Goal: Transaction & Acquisition: Obtain resource

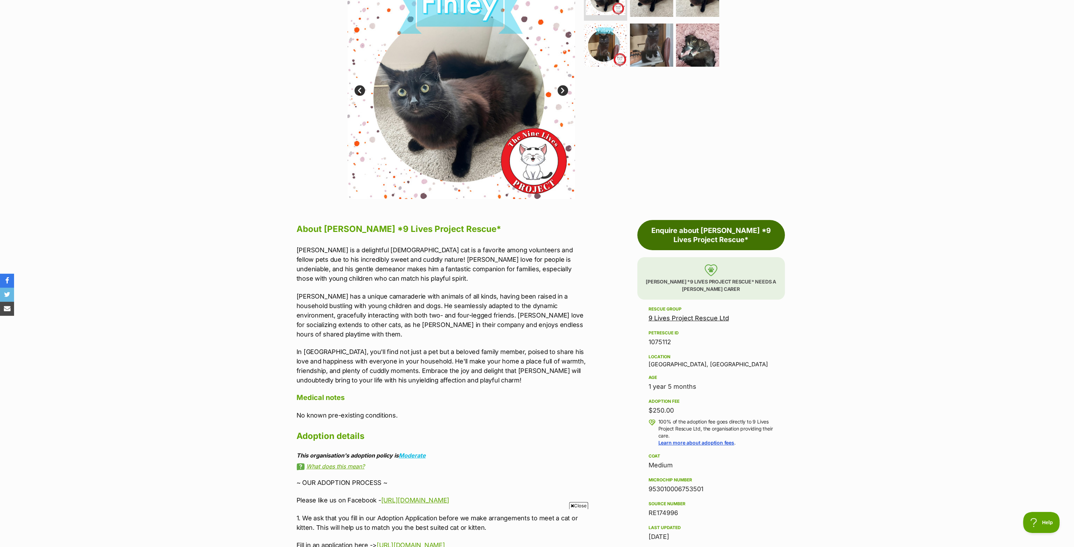
drag, startPoint x: 671, startPoint y: 229, endPoint x: 667, endPoint y: 229, distance: 4.2
click at [671, 229] on link "Enquire about Finley *9 Lives Project Rescue*" at bounding box center [710, 235] width 147 height 30
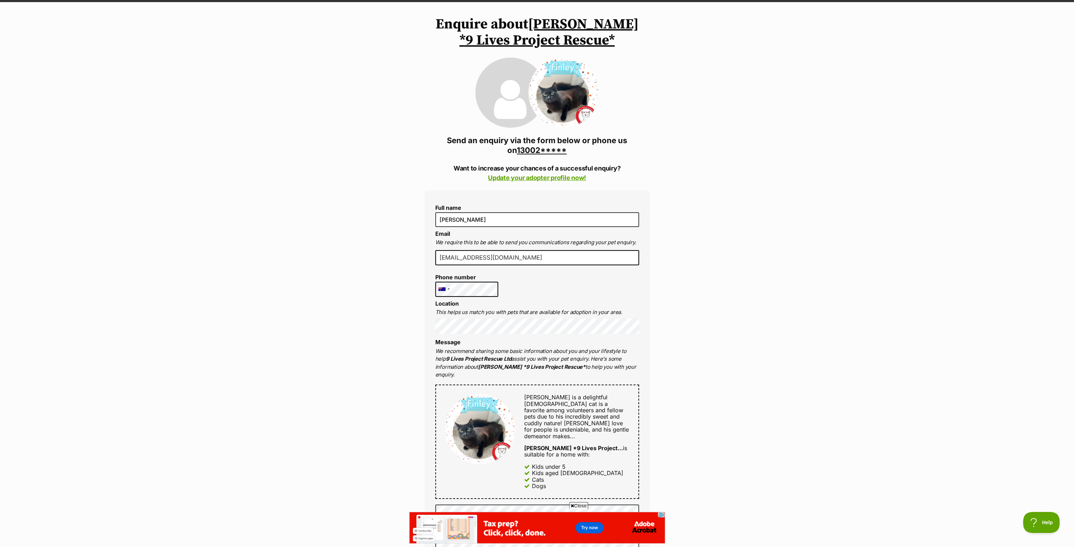
scroll to position [70, 0]
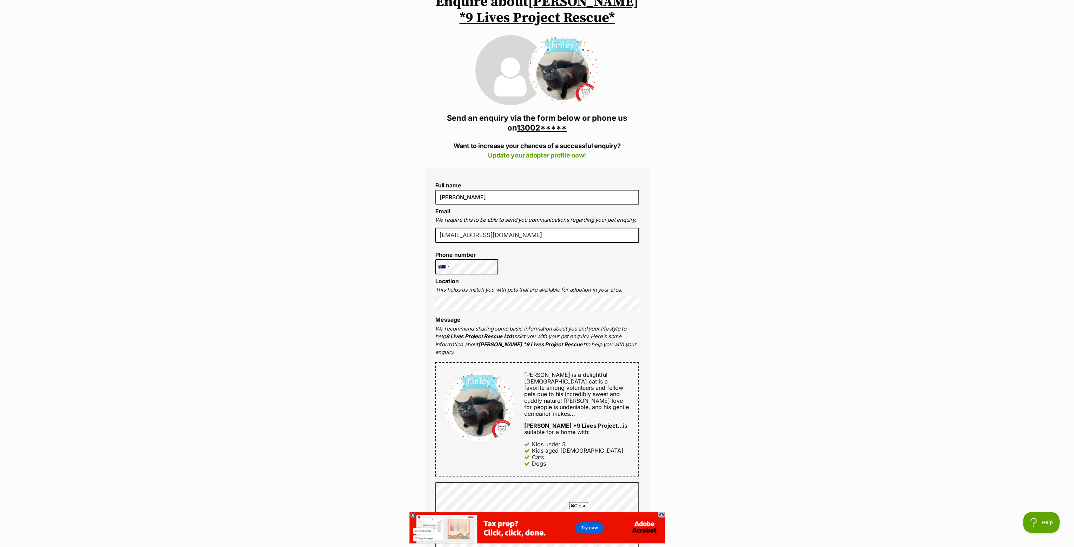
drag, startPoint x: 718, startPoint y: 377, endPoint x: 694, endPoint y: 372, distance: 24.4
click at [718, 376] on div "Enquire about Finley *9 Lives Project Rescue* 1300228999 Send an enquiry via th…" at bounding box center [537, 481] width 1074 height 974
click at [718, 324] on div "Enquire about Finley *9 Lives Project Rescue* 1300228999 Send an enquiry via th…" at bounding box center [537, 481] width 1074 height 974
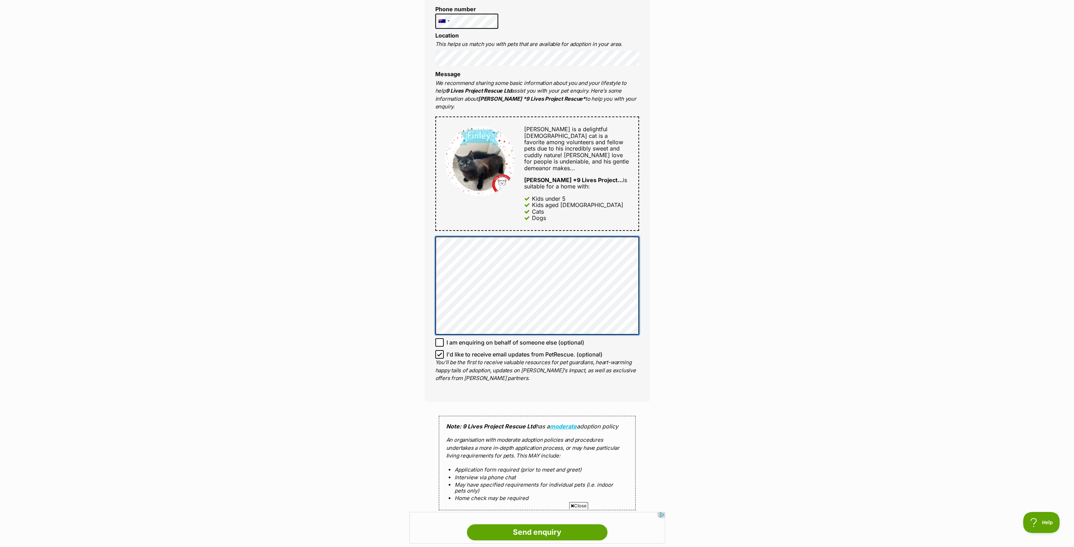
scroll to position [0, 0]
click at [676, 299] on div "Enquire about Finley *9 Lives Project Rescue* 1300228999 Send an enquiry via th…" at bounding box center [537, 235] width 1074 height 974
click at [681, 326] on div "Enquire about Finley *9 Lives Project Rescue* 1300228999 Send an enquiry via th…" at bounding box center [537, 235] width 1074 height 974
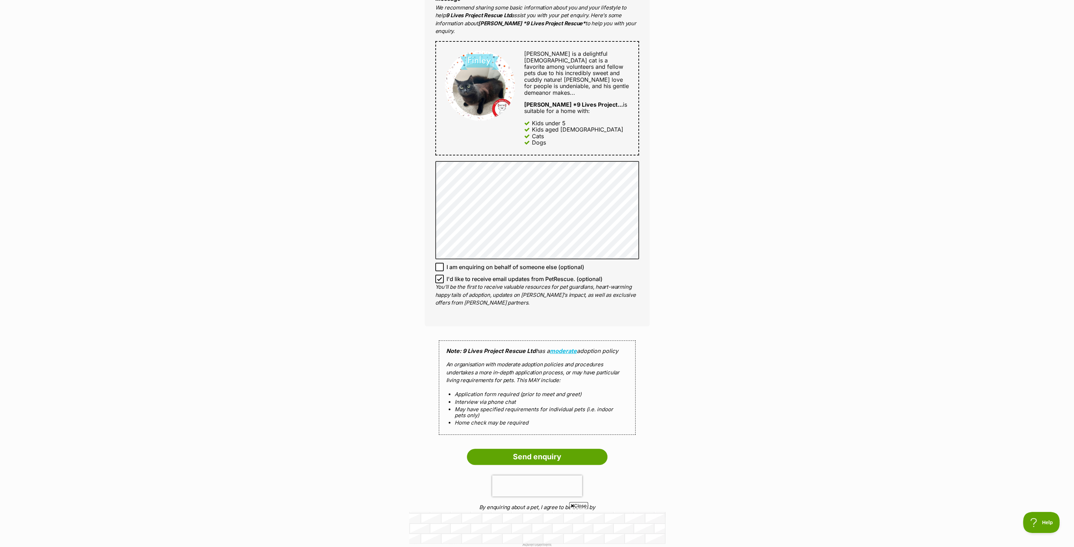
scroll to position [492, 0]
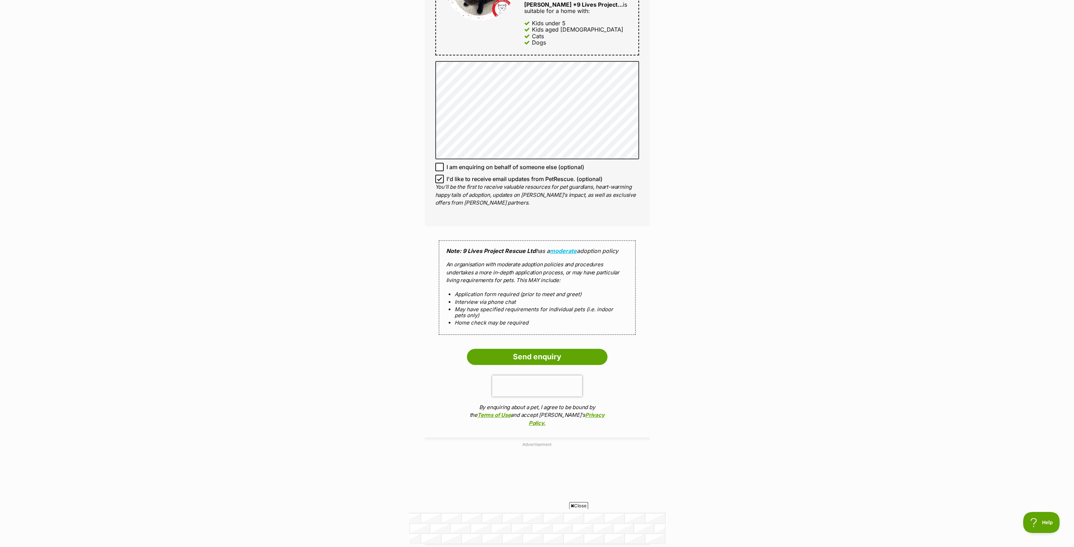
click at [439, 177] on icon at bounding box center [439, 179] width 5 height 5
click at [439, 175] on input "I'd like to receive email updates from PetRescue. (optional)" at bounding box center [439, 179] width 8 height 8
checkbox input "false"
drag, startPoint x: 533, startPoint y: 341, endPoint x: 537, endPoint y: 341, distance: 4.2
click at [534, 349] on input "Send enquiry" at bounding box center [537, 357] width 140 height 16
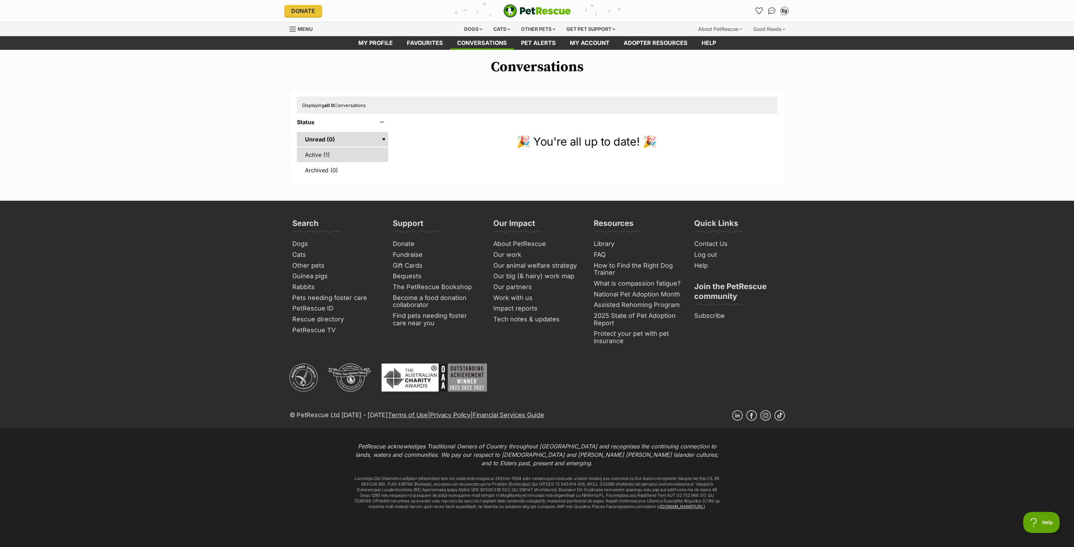
click at [339, 155] on link "Active (1)" at bounding box center [343, 154] width 92 height 15
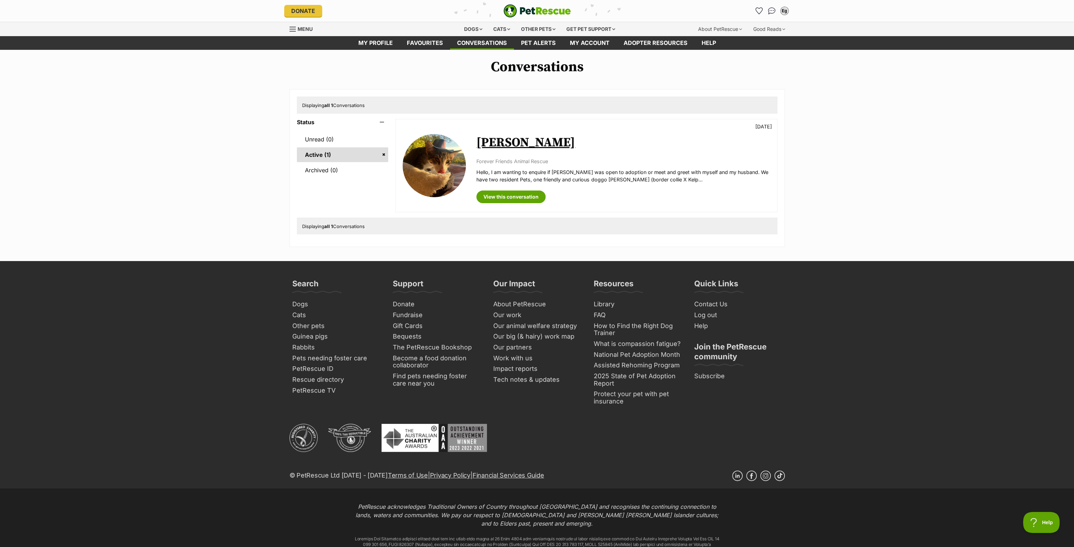
click at [565, 169] on p "Hello, I am wanting to enquire if Francois was open to adoption or meet and gre…" at bounding box center [622, 176] width 293 height 15
click at [513, 194] on link "View this conversation" at bounding box center [510, 197] width 69 height 13
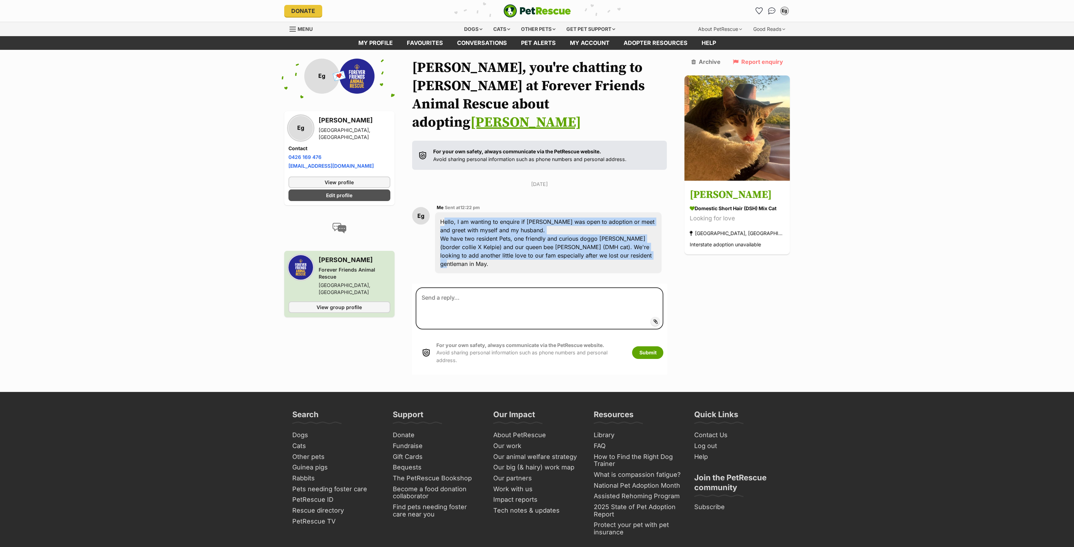
drag, startPoint x: 629, startPoint y: 236, endPoint x: 436, endPoint y: 201, distance: 196.0
click at [436, 212] on div "Hello, I am wanting to enquire if Francois was open to adoption or meet and gre…" at bounding box center [548, 242] width 227 height 61
copy div "Hello, I am wanting to enquire if Francois was open to adoption or meet and gre…"
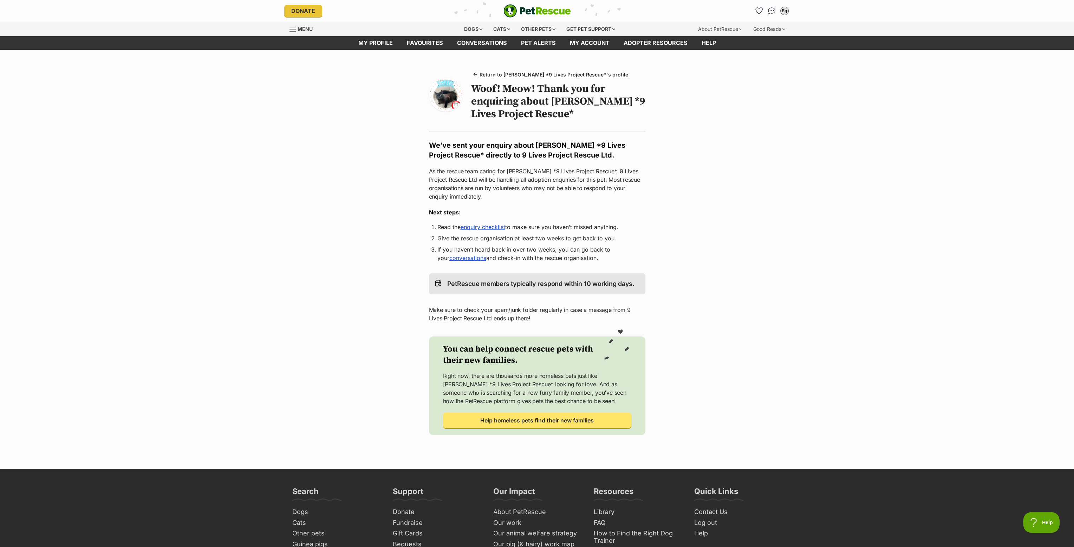
click at [625, 201] on div "Return to [PERSON_NAME] *9 Lives Project Rescue*'s profile Woof! Meow! Thank yo…" at bounding box center [537, 250] width 225 height 372
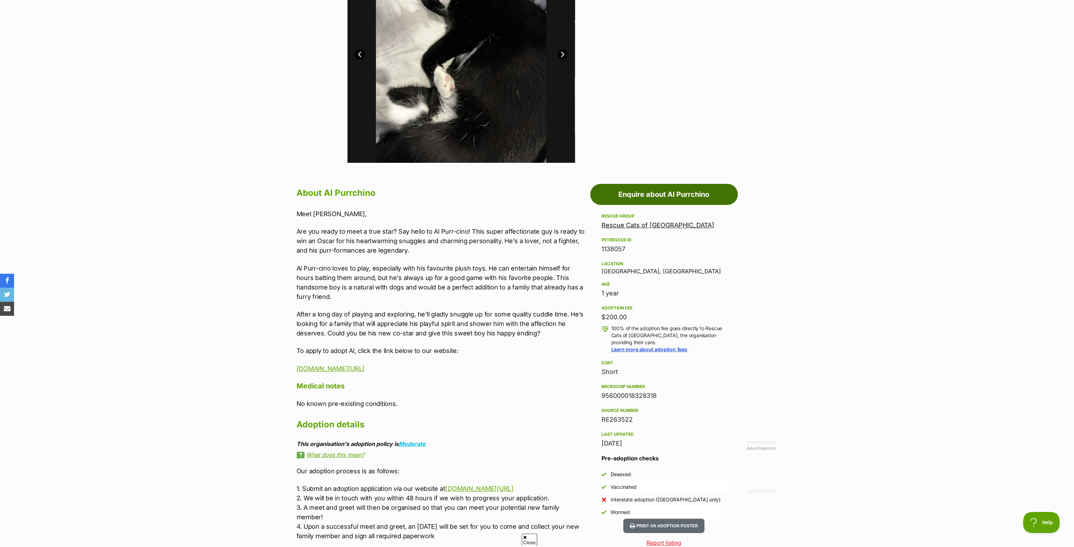
click at [666, 196] on link "Enquire about Al Purrchino" at bounding box center [663, 194] width 147 height 21
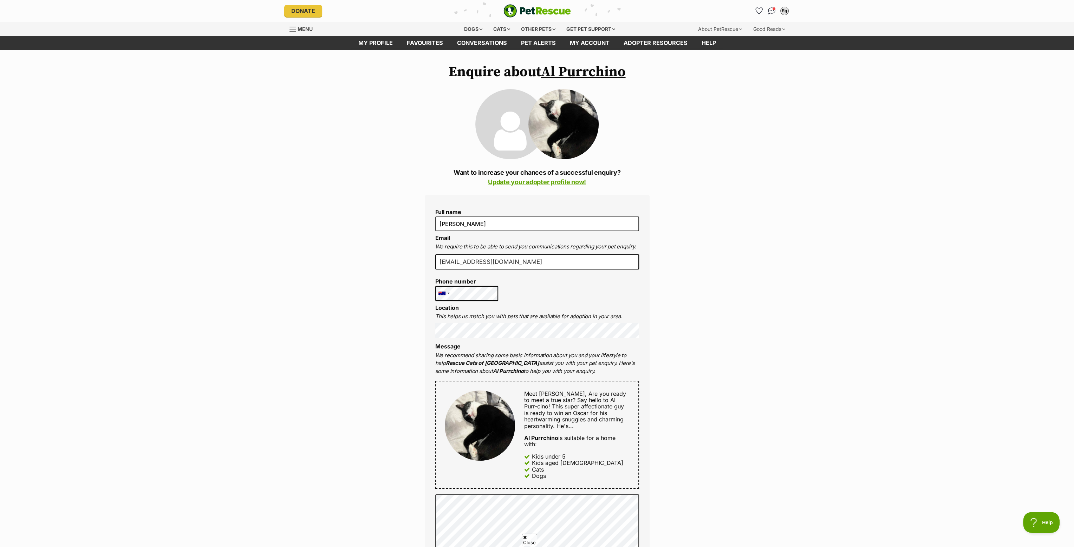
scroll to position [105, 0]
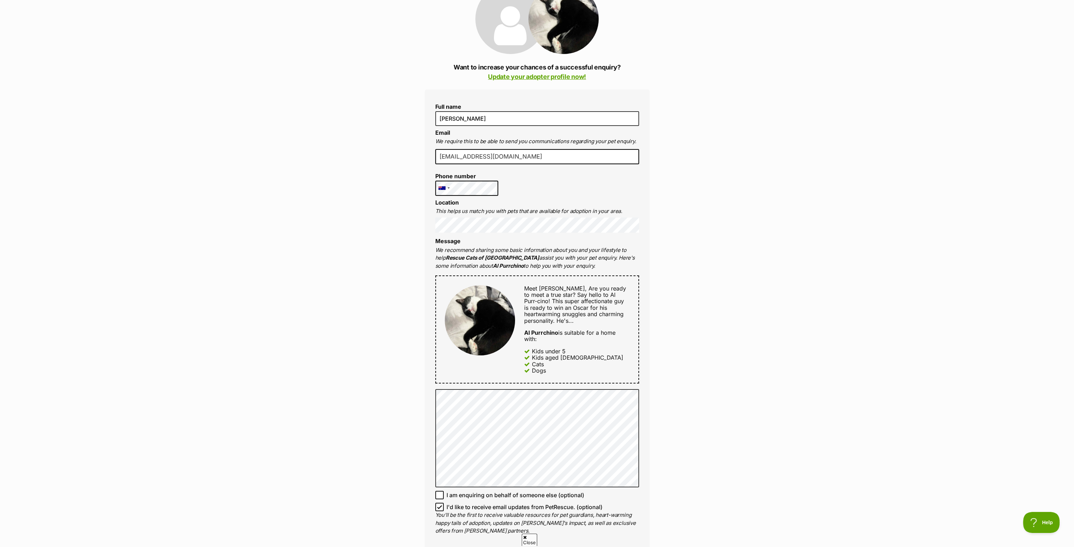
click at [479, 199] on li "Location This helps us match you with pets that are available for adoption in y…" at bounding box center [537, 216] width 204 height 34
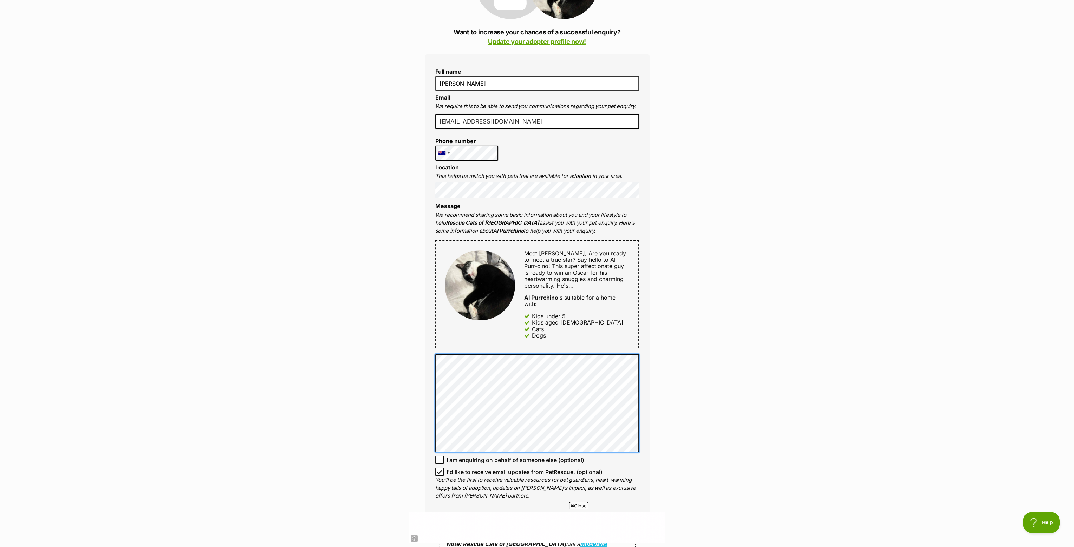
scroll to position [0, 0]
click at [703, 397] on div "Enquire about Al Purrchino Want to increase your chances of a successful enquir…" at bounding box center [537, 384] width 1074 height 922
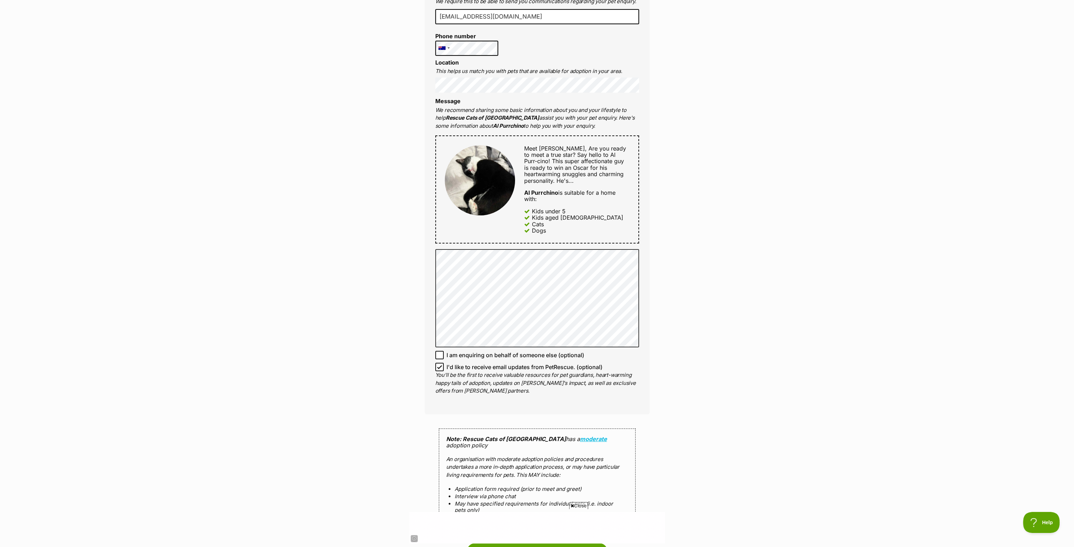
scroll to position [246, 0]
click at [438, 366] on icon at bounding box center [439, 367] width 5 height 5
click at [438, 366] on input "I'd like to receive email updates from PetRescue. (optional)" at bounding box center [439, 367] width 8 height 8
checkbox input "false"
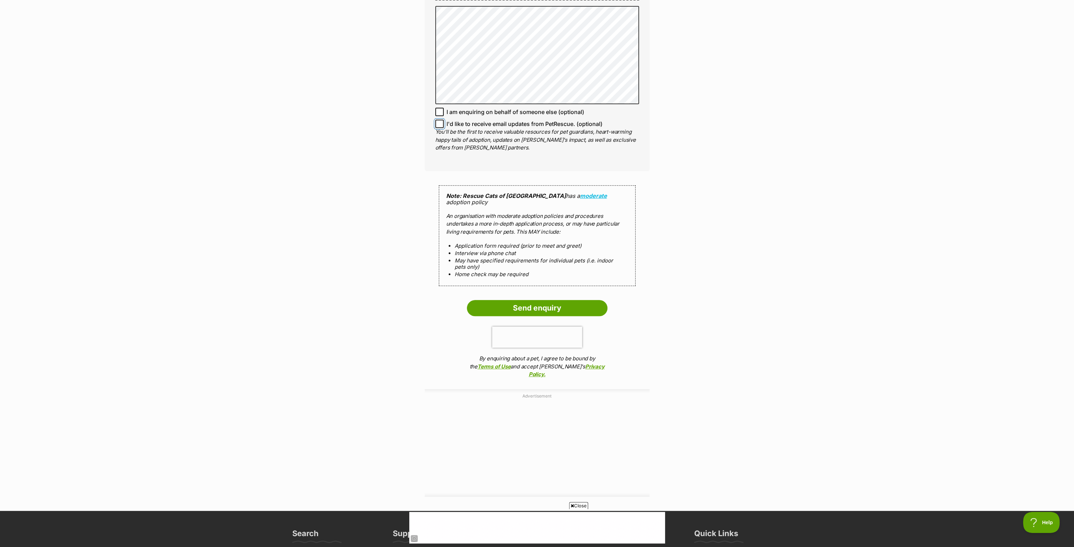
scroll to position [492, 0]
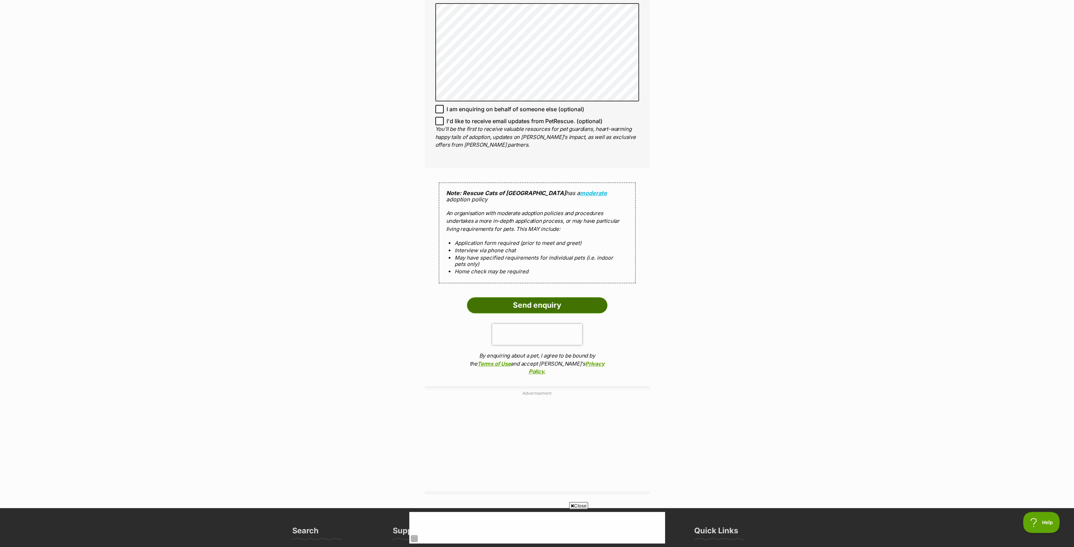
click at [529, 299] on input "Send enquiry" at bounding box center [537, 305] width 140 height 16
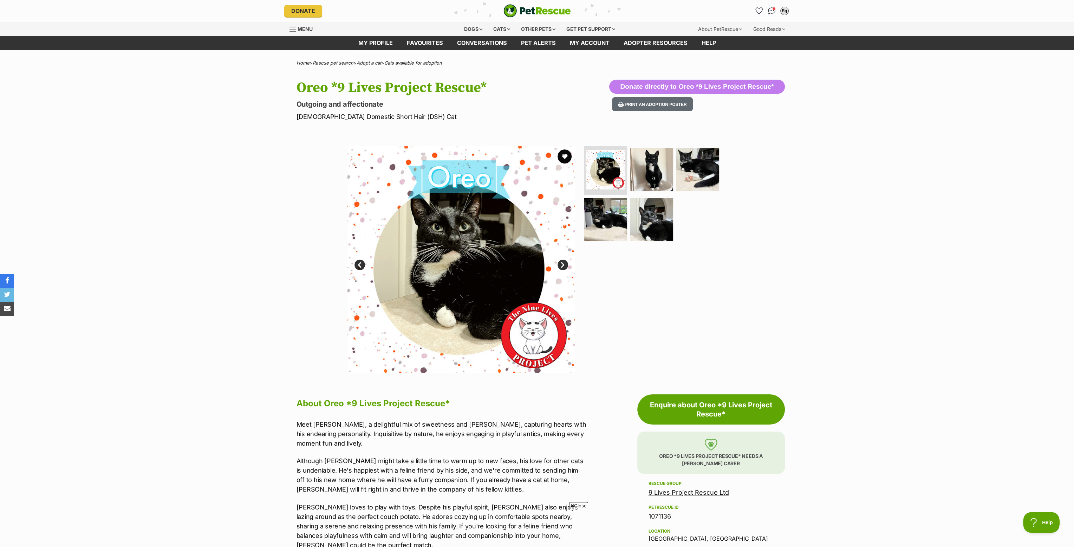
scroll to position [140, 0]
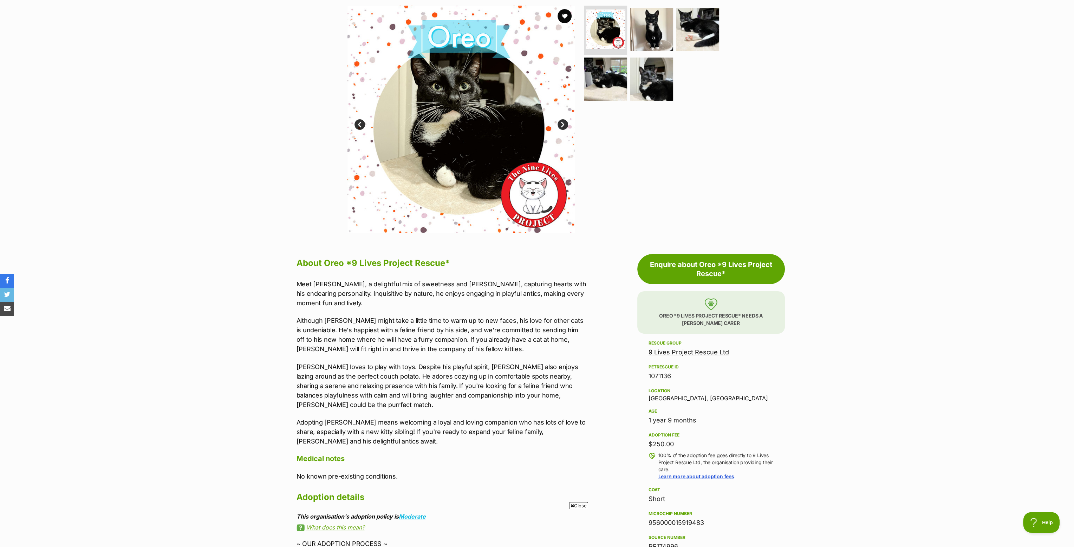
click at [838, 297] on section "Home > Rescue pet search > Adopt a cat > Cats available for adoption Oreo *9 Li…" at bounding box center [537, 500] width 1074 height 1160
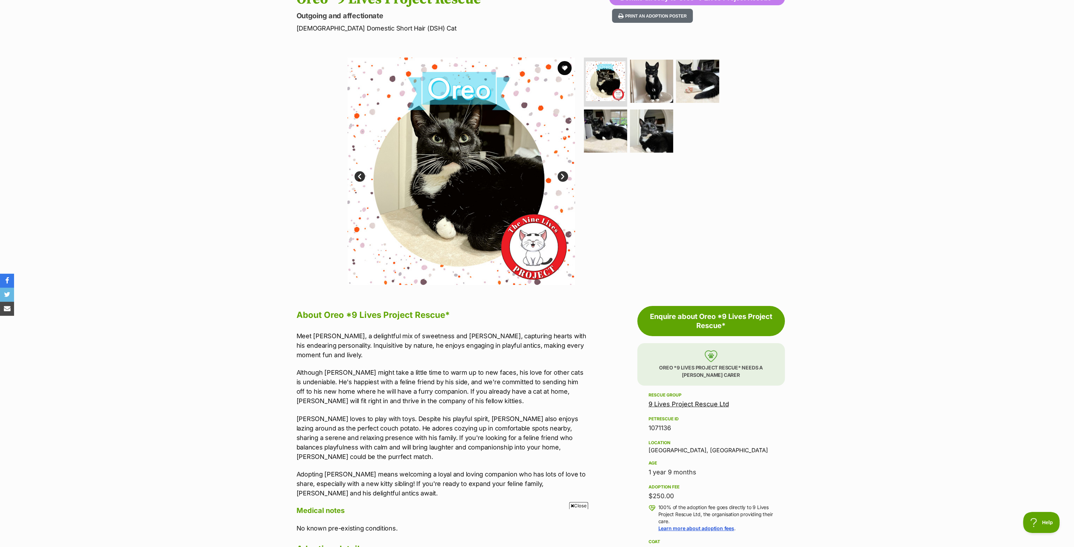
scroll to position [0, 0]
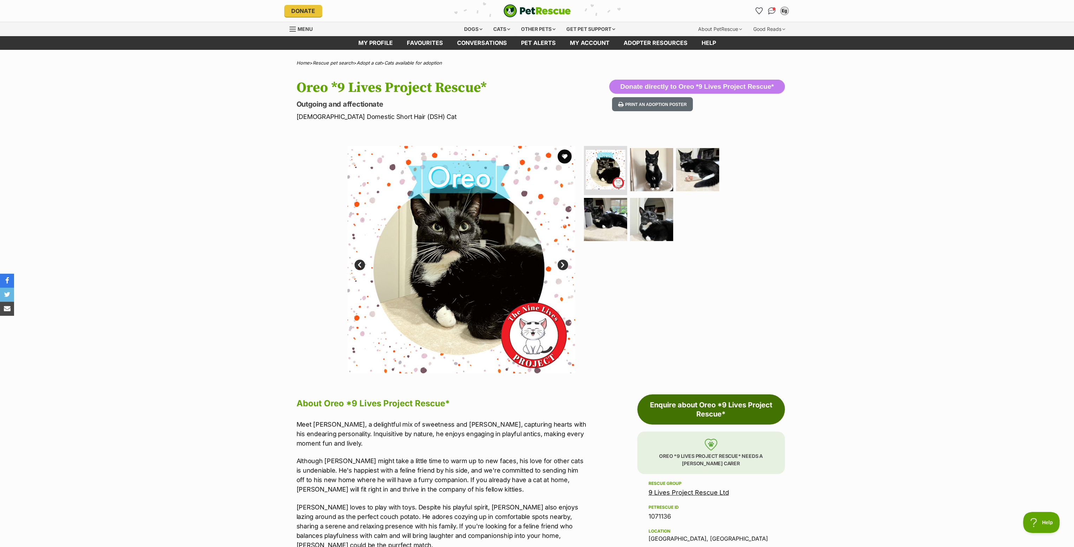
click at [710, 399] on link "Enquire about Oreo *9 Lives Project Rescue*" at bounding box center [710, 410] width 147 height 30
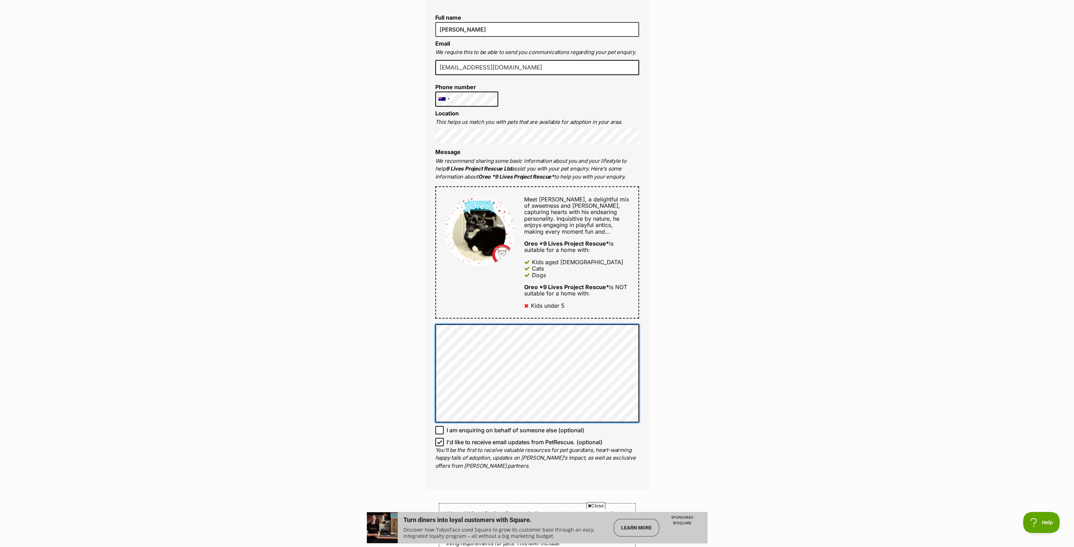
scroll to position [351, 0]
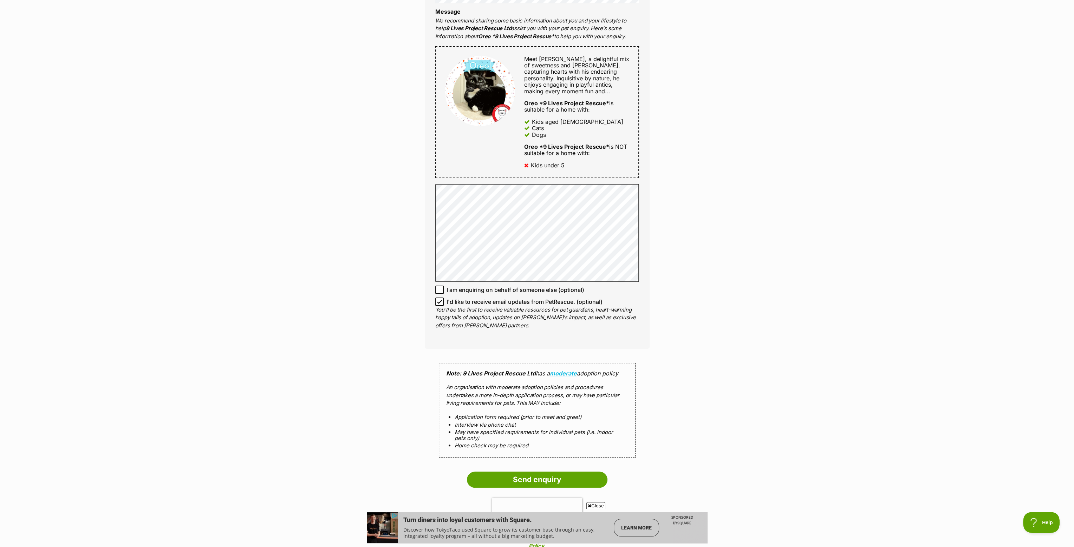
click at [440, 302] on icon at bounding box center [439, 302] width 5 height 5
click at [440, 302] on input "I'd like to receive email updates from PetRescue. (optional)" at bounding box center [439, 302] width 8 height 8
checkbox input "false"
click at [529, 478] on input "Send enquiry" at bounding box center [537, 480] width 140 height 16
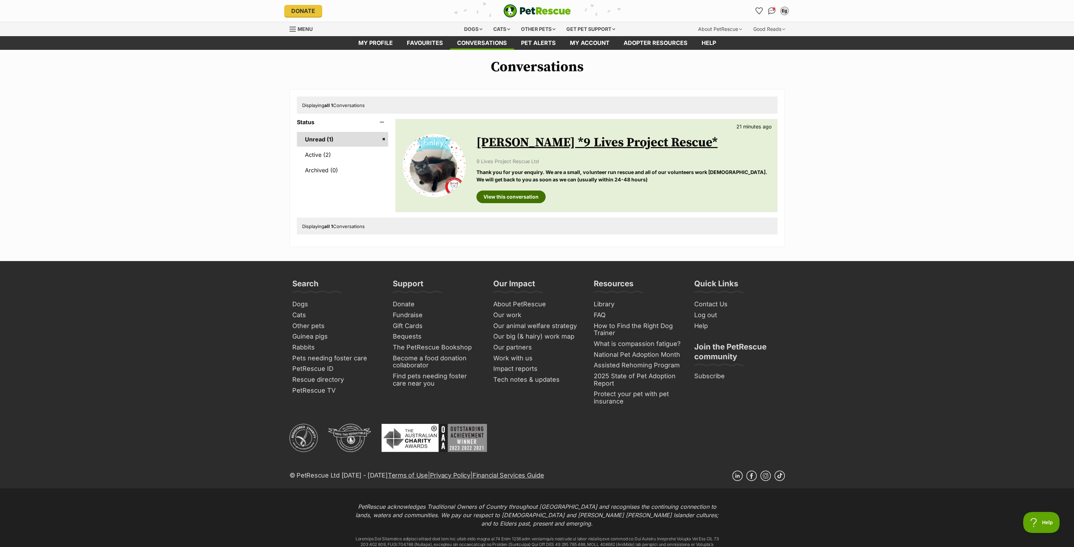
click at [520, 194] on link "View this conversation" at bounding box center [510, 197] width 69 height 13
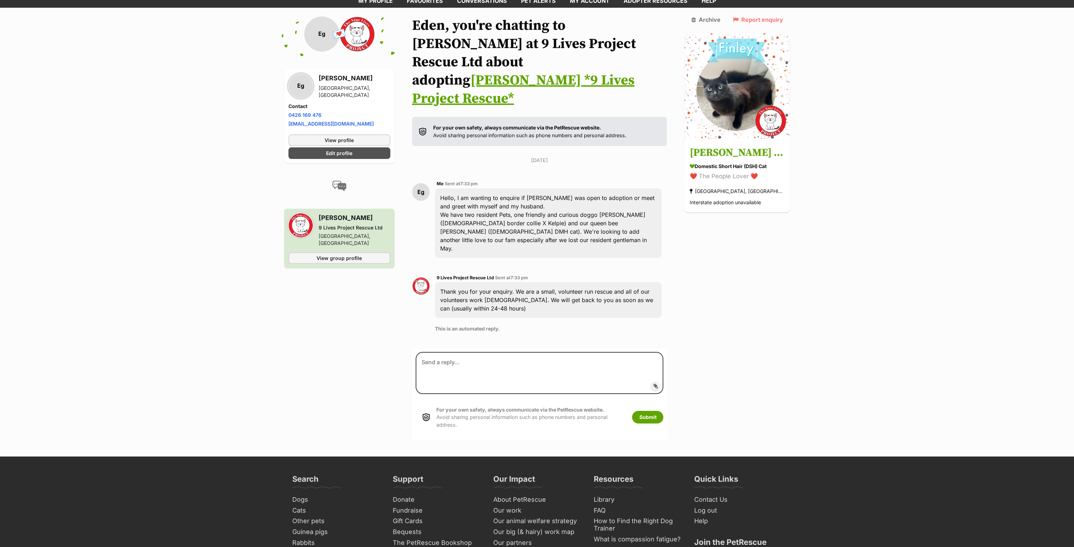
scroll to position [48, 0]
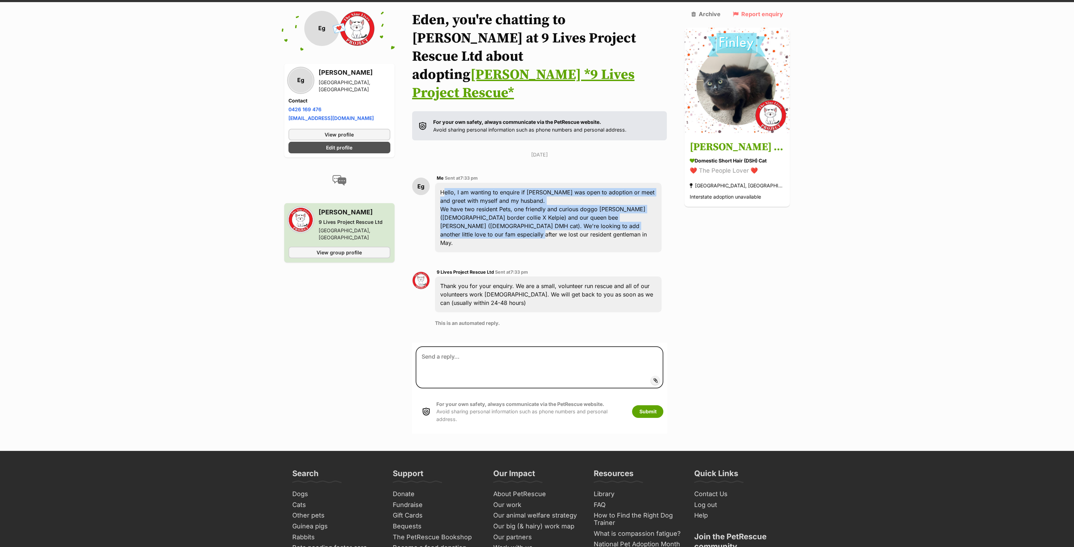
drag, startPoint x: 455, startPoint y: 215, endPoint x: 440, endPoint y: 174, distance: 43.9
click at [440, 183] on div "Hello, I am wanting to enquire if [PERSON_NAME] was open to adoption or meet an…" at bounding box center [548, 218] width 227 height 70
copy div "Hello, I am wanting to enquire if [PERSON_NAME] was open to adoption or meet an…"
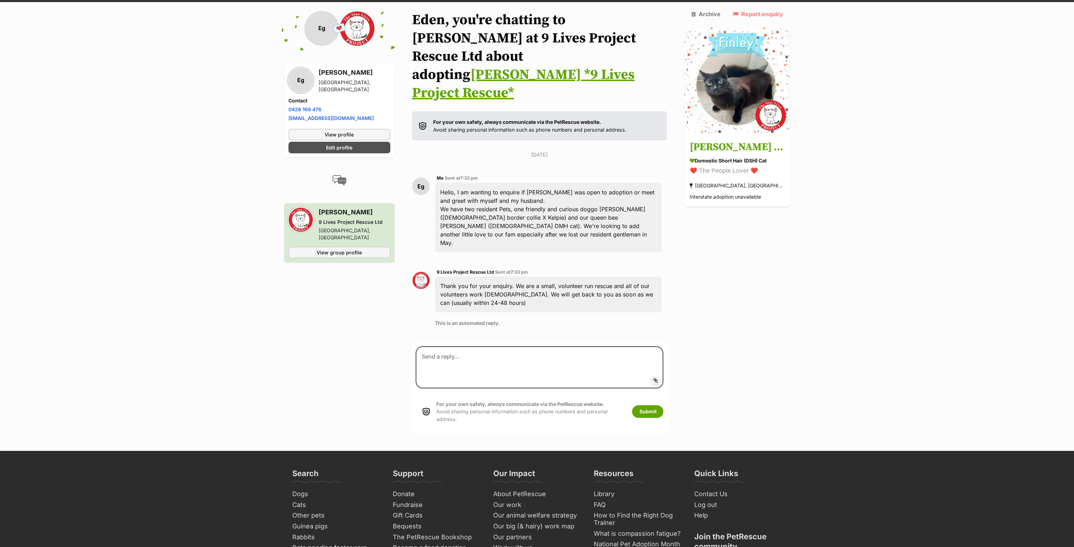
click at [143, 78] on main "Back to all conversations 💌 Conversation participant details Eg Eg Eden gagali …" at bounding box center [537, 222] width 1074 height 423
